Goal: Check status: Check status

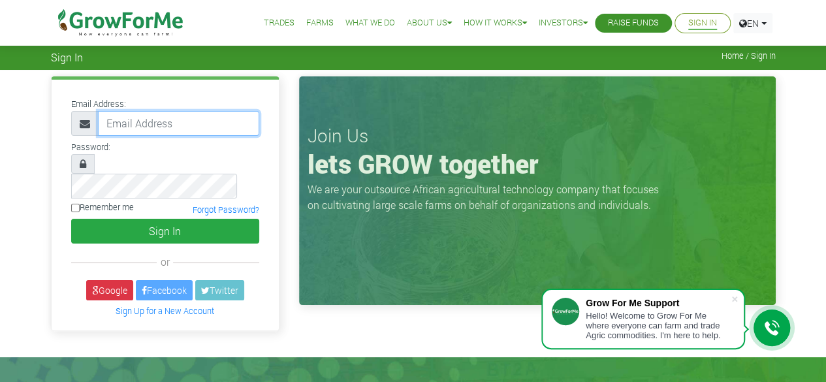
click at [121, 121] on input "email" at bounding box center [178, 123] width 161 height 25
type input "[EMAIL_ADDRESS][DOMAIN_NAME]"
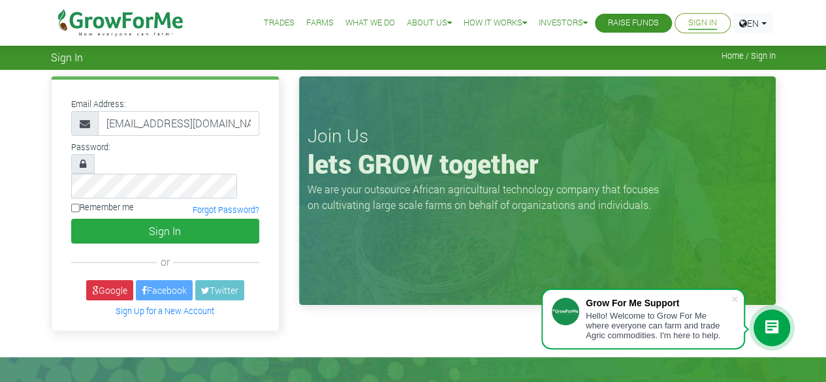
click at [81, 201] on label "Remember me" at bounding box center [102, 207] width 63 height 12
click at [80, 204] on input "Remember me" at bounding box center [75, 208] width 8 height 8
checkbox input "true"
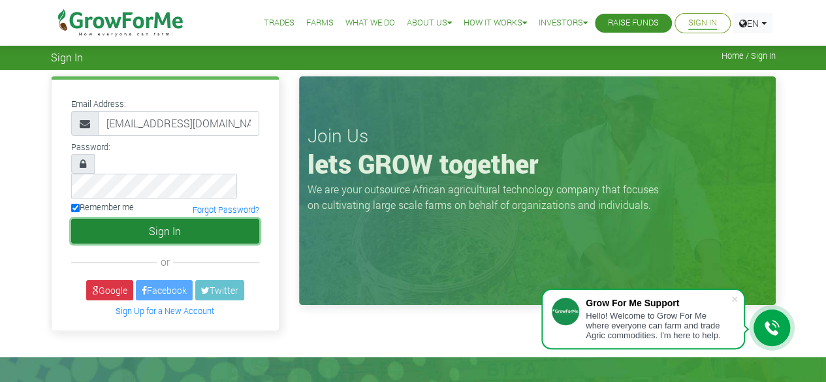
click at [110, 219] on button "Sign In" at bounding box center [165, 231] width 188 height 25
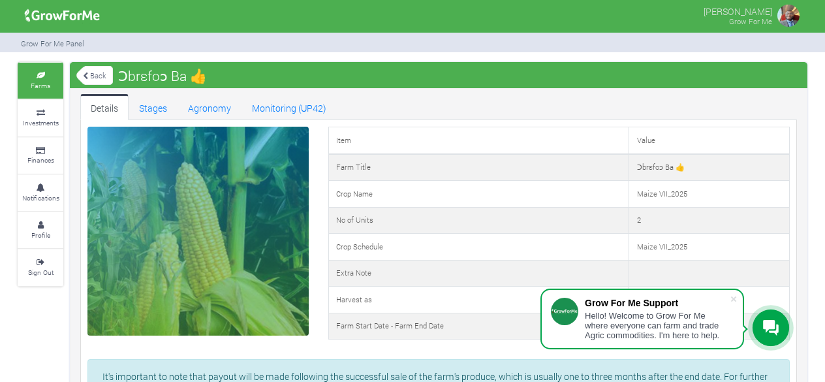
click at [40, 80] on link "Farms" at bounding box center [41, 81] width 46 height 36
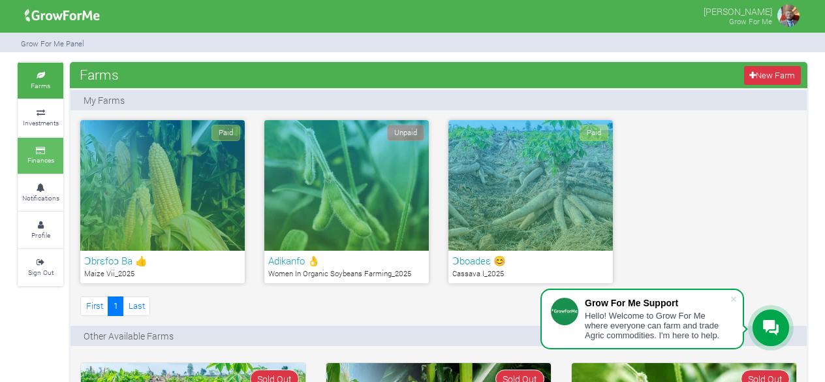
click at [36, 163] on small "Finances" at bounding box center [40, 159] width 27 height 9
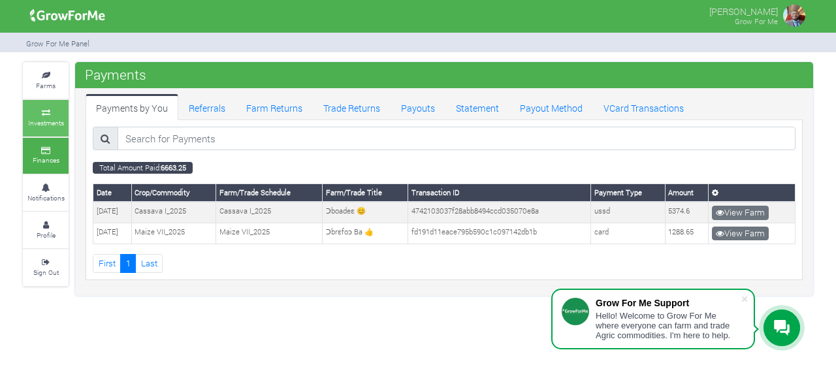
click at [47, 118] on small "Investments" at bounding box center [46, 122] width 36 height 9
